Goal: Transaction & Acquisition: Purchase product/service

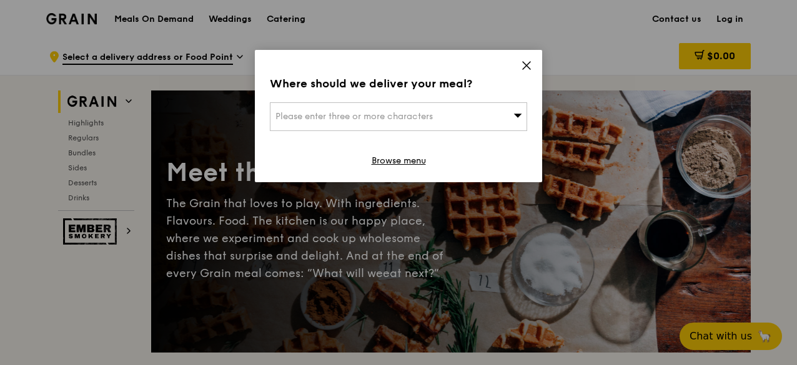
click at [450, 121] on div "Please enter three or more characters" at bounding box center [398, 116] width 257 height 29
click at [450, 121] on input "search" at bounding box center [398, 116] width 256 height 27
click at [469, 118] on input "search" at bounding box center [398, 116] width 256 height 27
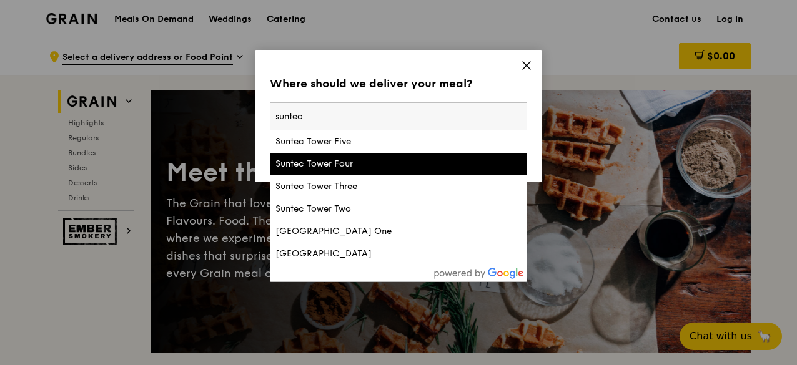
type input "suntec"
click at [340, 167] on div "Suntec Tower Four" at bounding box center [367, 164] width 185 height 12
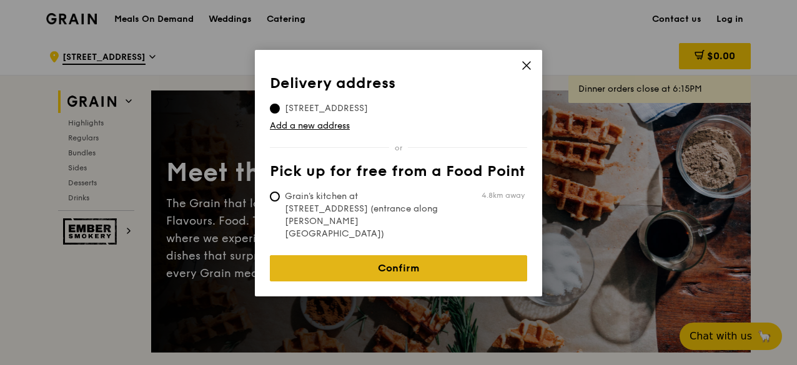
drag, startPoint x: 396, startPoint y: 239, endPoint x: 396, endPoint y: 231, distance: 8.7
click at [396, 256] on link "Confirm" at bounding box center [398, 269] width 257 height 26
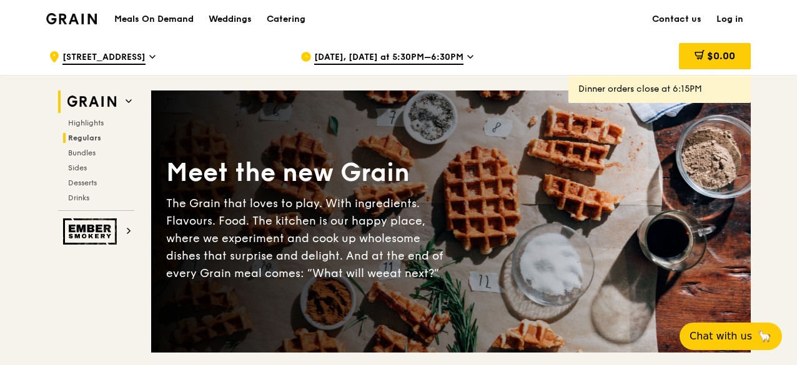
click at [98, 138] on span "Regulars" at bounding box center [84, 138] width 33 height 9
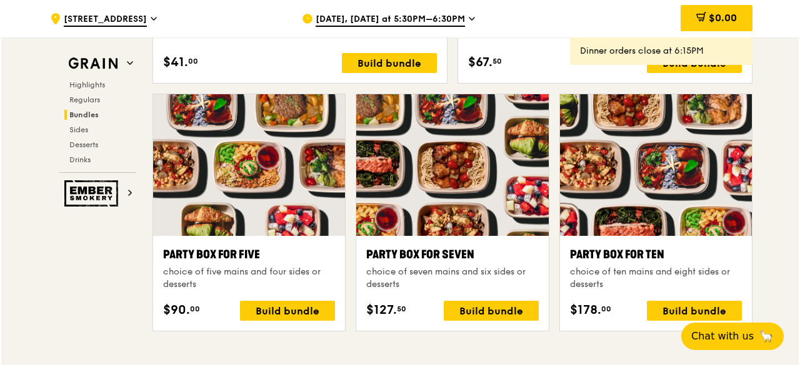
scroll to position [2433, 0]
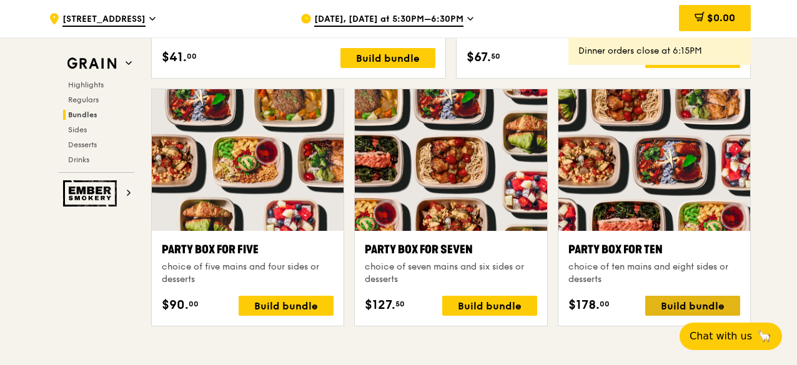
click at [690, 300] on div "Build bundle" at bounding box center [692, 306] width 95 height 20
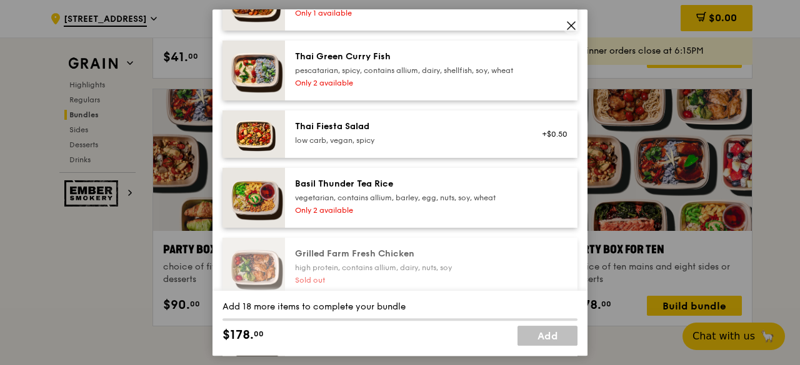
scroll to position [187, 0]
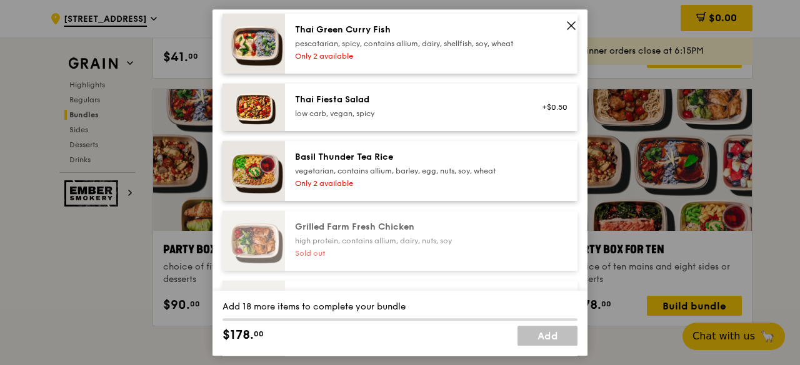
click at [529, 186] on div at bounding box center [551, 171] width 48 height 40
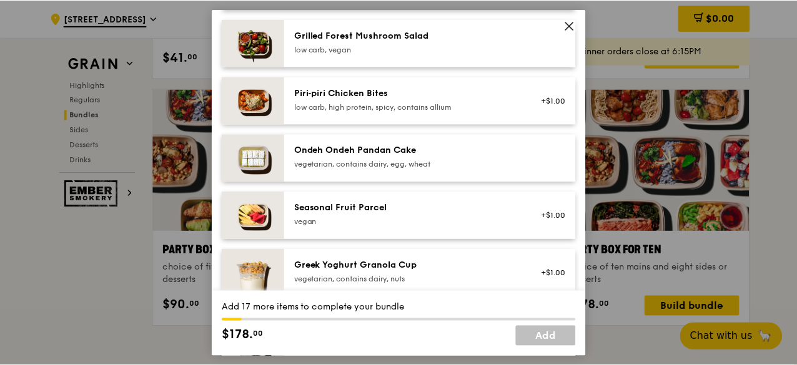
scroll to position [1187, 0]
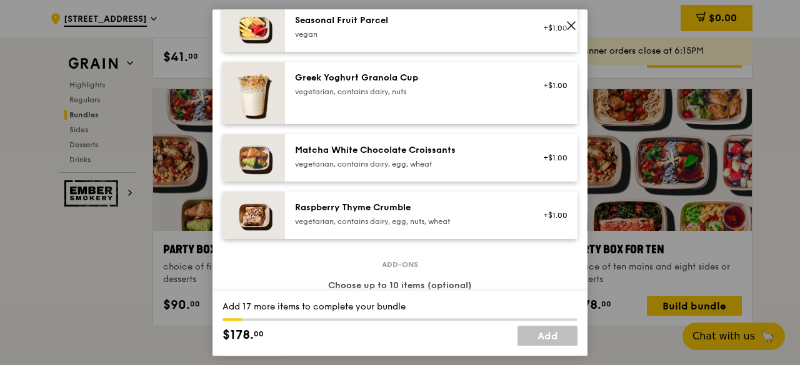
click at [574, 24] on icon at bounding box center [570, 25] width 11 height 11
